Goal: Transaction & Acquisition: Purchase product/service

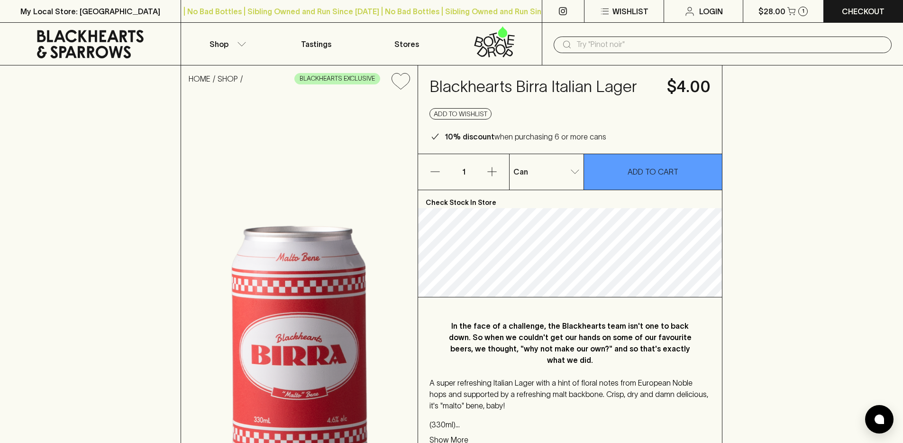
click at [641, 44] on input "text" at bounding box center [731, 44] width 308 height 15
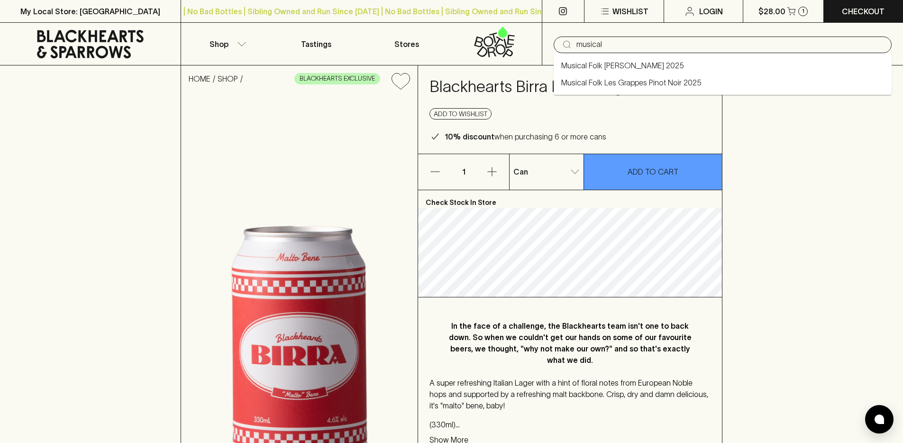
click at [662, 64] on li "Musical Folk [PERSON_NAME] 2025" at bounding box center [723, 65] width 338 height 17
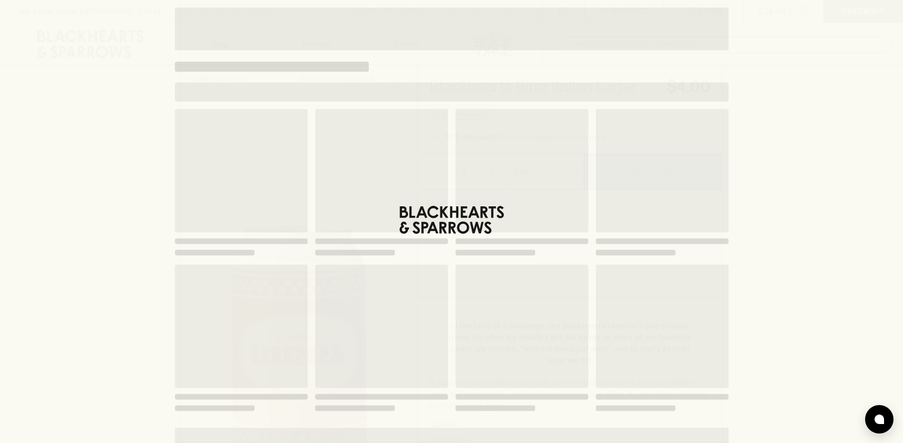
scroll to position [87, 0]
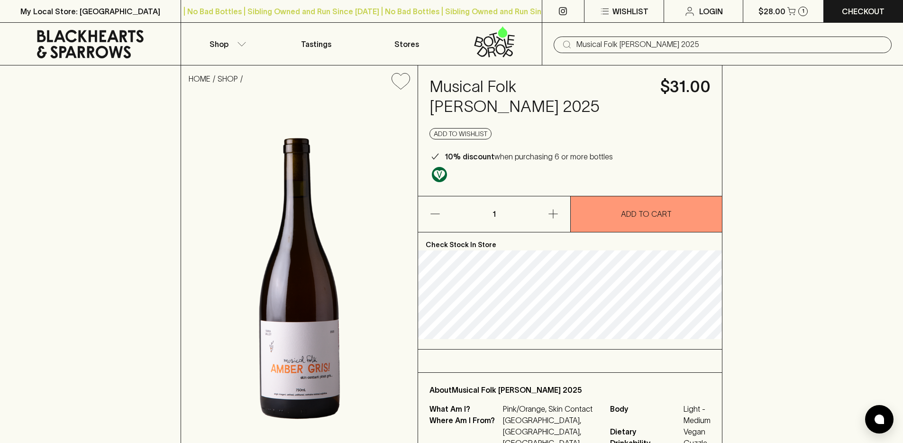
type input "Musical Folk [PERSON_NAME] 2025"
click at [513, 88] on h4 "Musical Folk [PERSON_NAME] 2025" at bounding box center [540, 97] width 220 height 40
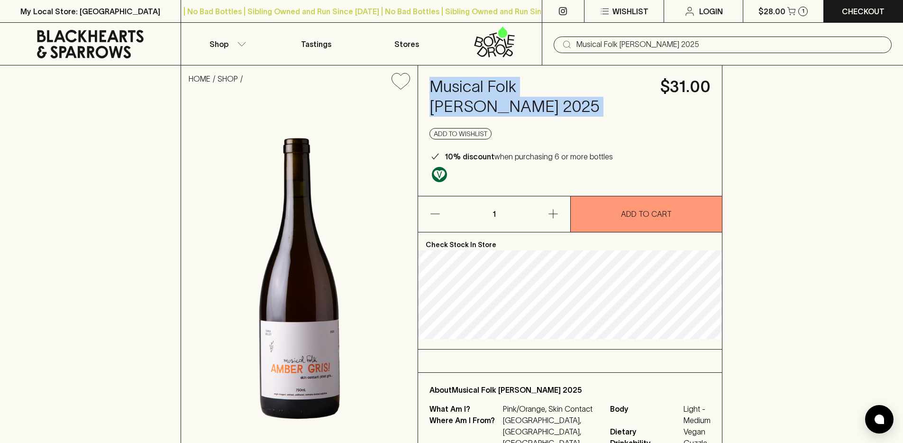
click at [513, 88] on h4 "Musical Folk [PERSON_NAME] 2025" at bounding box center [540, 97] width 220 height 40
copy h4 "Musical Folk [PERSON_NAME] 2025"
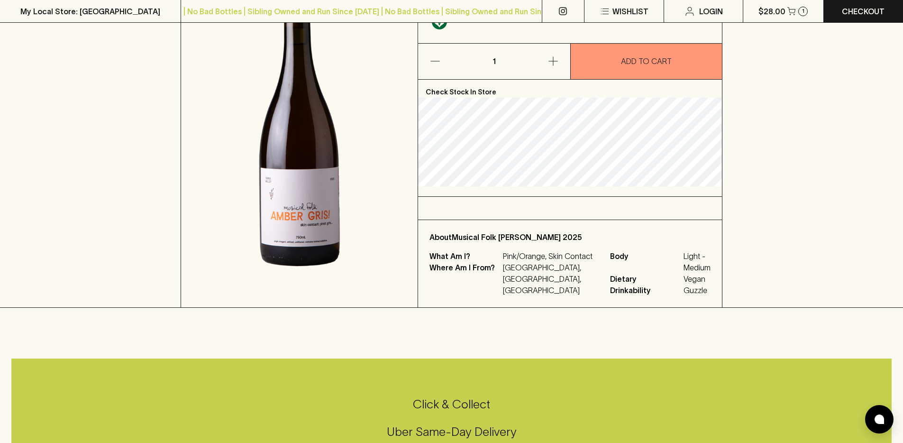
scroll to position [59, 0]
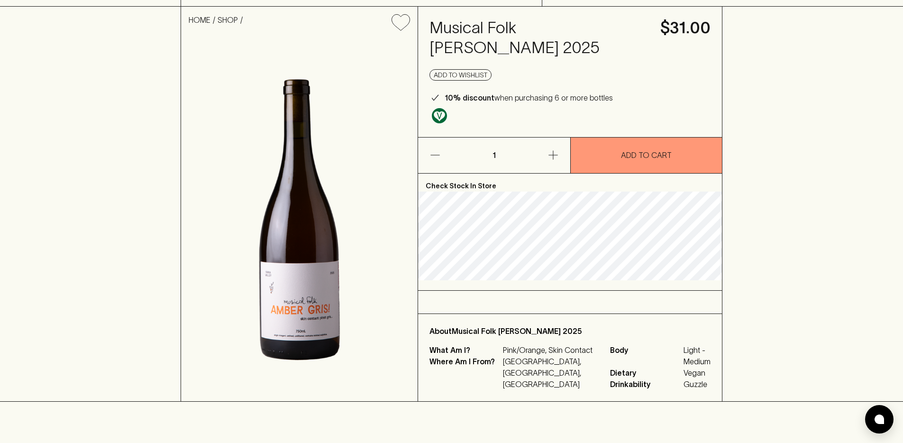
click at [106, 161] on div "HOME SHOP Musical Folk [PERSON_NAME] 2025 $31.00 Add to wishlist 10% discount w…" at bounding box center [451, 204] width 903 height 395
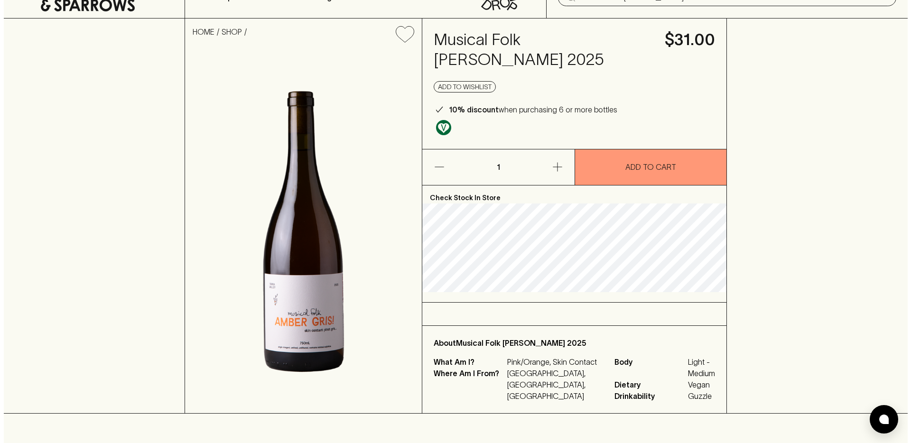
scroll to position [0, 0]
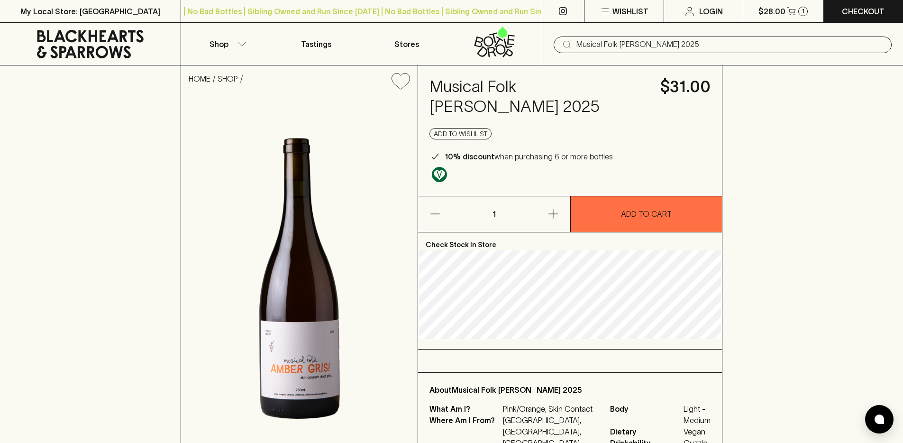
click at [608, 196] on button "ADD TO CART" at bounding box center [647, 214] width 152 height 36
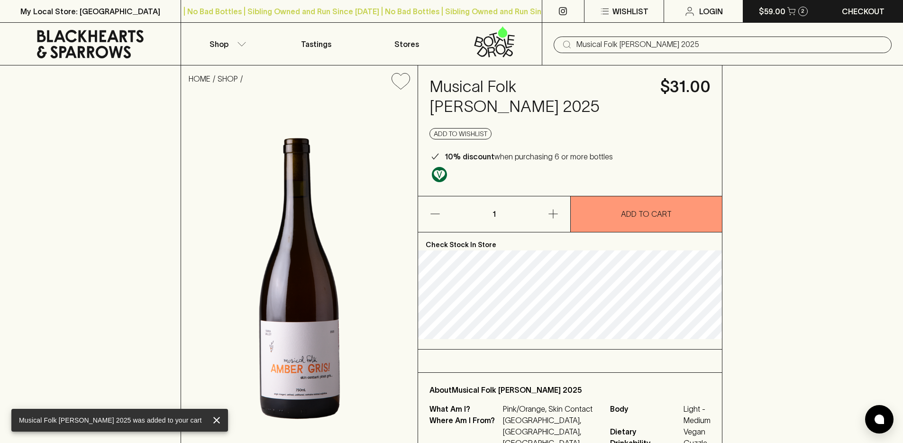
click at [662, 18] on button "$59.00 2" at bounding box center [784, 11] width 80 height 22
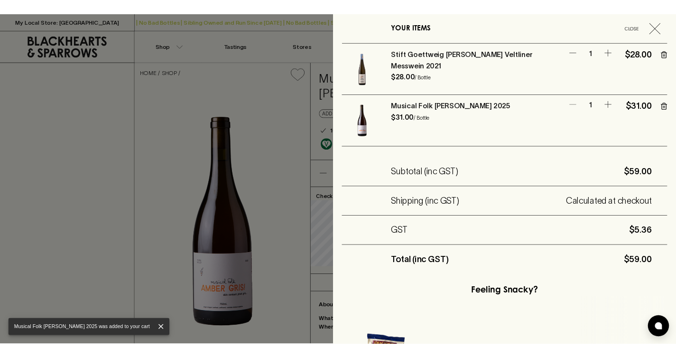
scroll to position [183, 0]
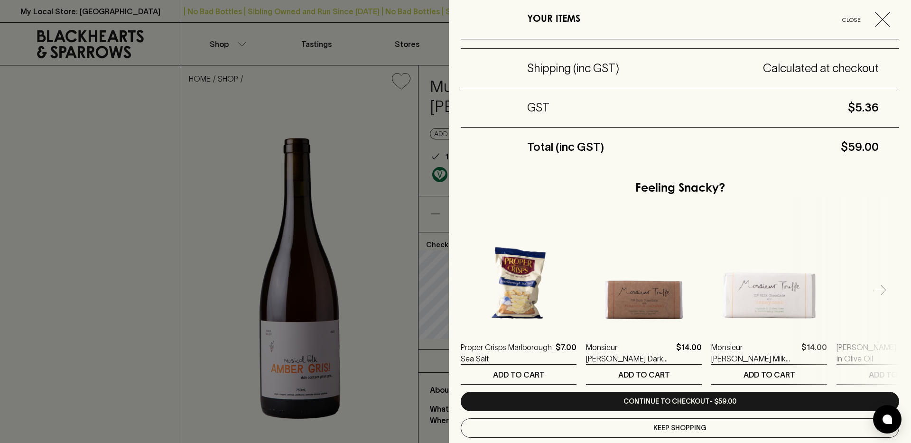
click at [260, 174] on div at bounding box center [455, 221] width 911 height 443
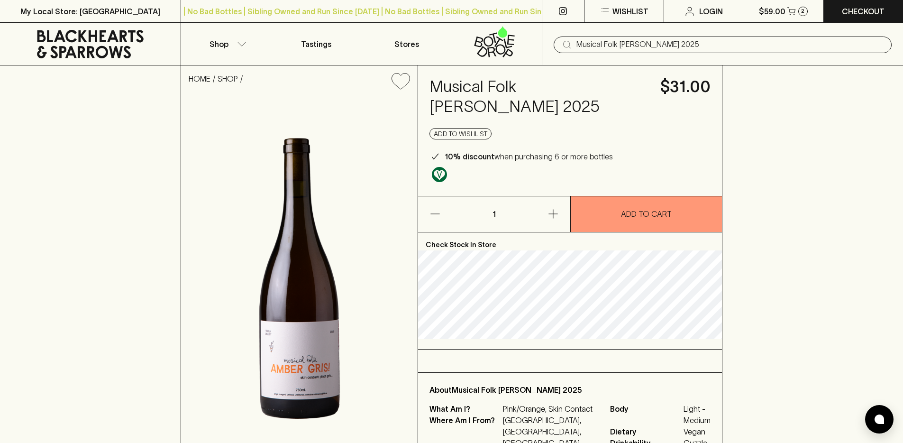
click at [85, 168] on div "HOME SHOP Musical Folk [PERSON_NAME] 2025 $31.00 Add to wishlist 10% discount w…" at bounding box center [451, 262] width 903 height 395
